Goal: Find specific page/section: Find specific page/section

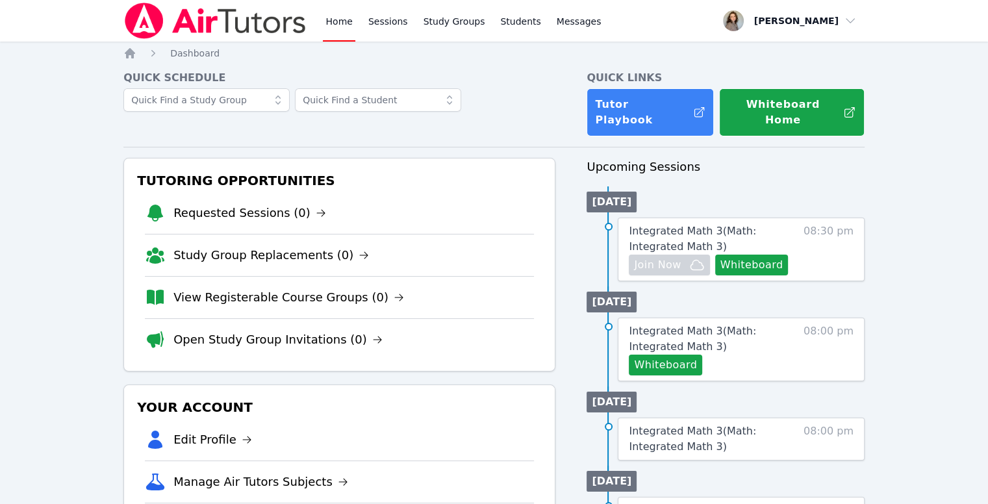
click at [323, 290] on li "View Registerable Course Groups (0)" at bounding box center [339, 297] width 389 height 42
click at [307, 288] on link "View Registerable Course Groups (0)" at bounding box center [288, 297] width 231 height 18
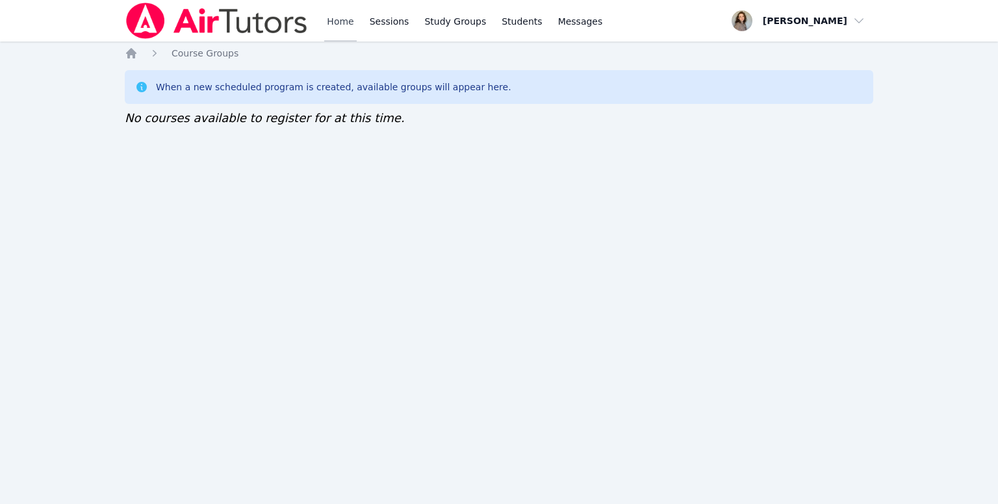
click at [348, 13] on link "Home" at bounding box center [340, 21] width 32 height 42
